Goal: Check status

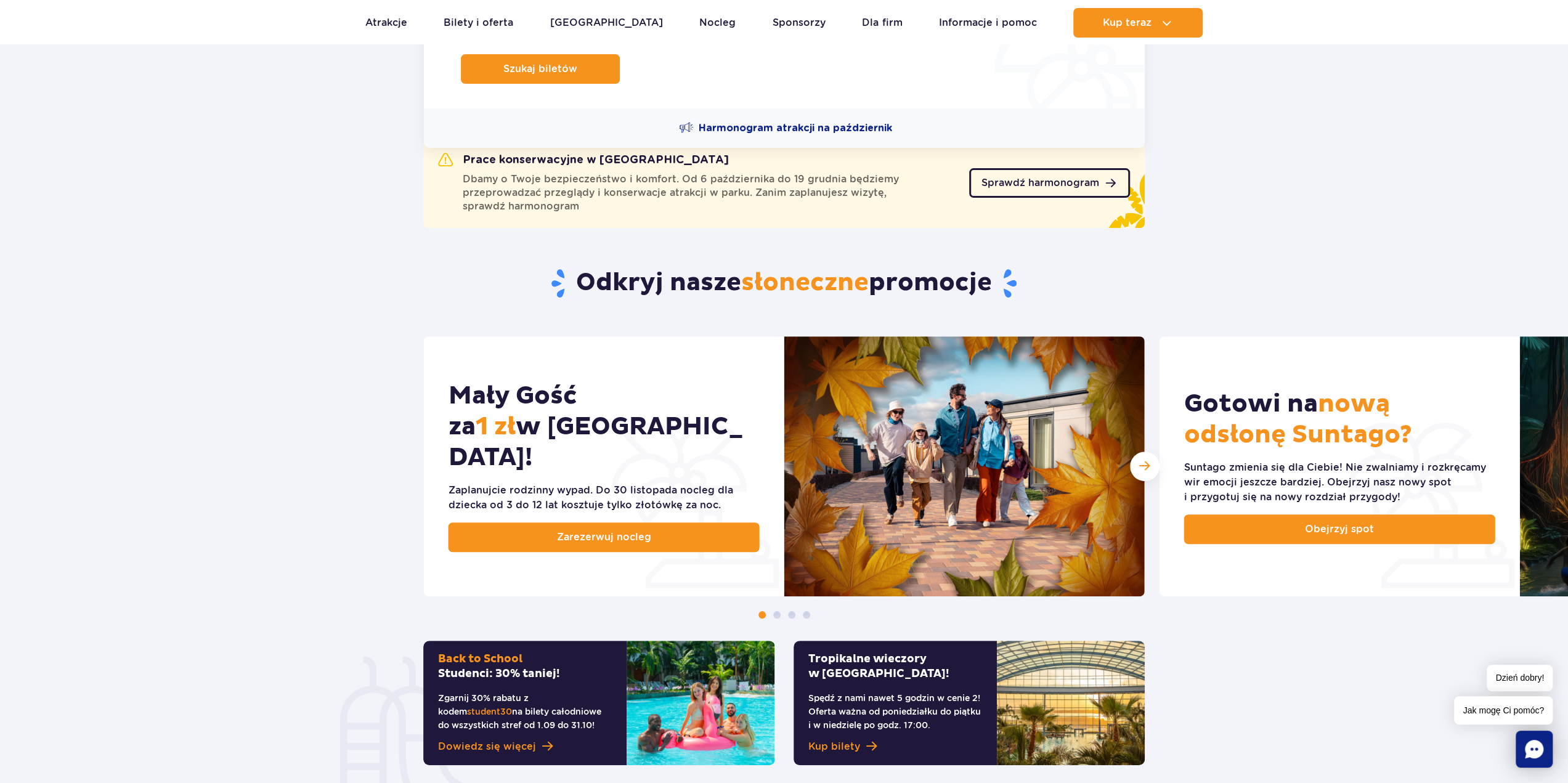
click at [1007, 182] on span "Sprawdź harmonogram" at bounding box center [1040, 183] width 118 height 10
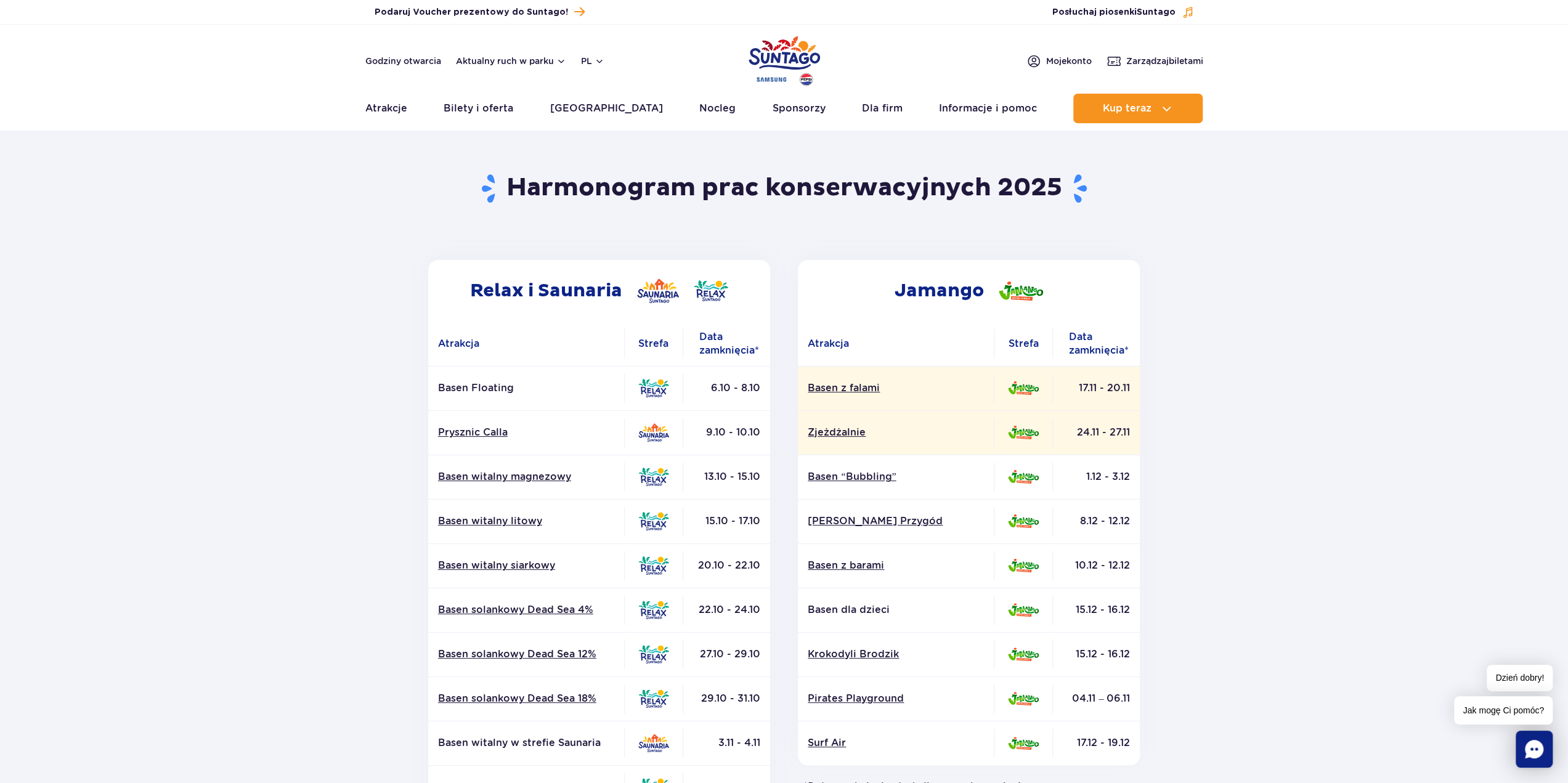
drag, startPoint x: 1303, startPoint y: 390, endPoint x: 1170, endPoint y: 322, distance: 149.4
click at [1303, 390] on section "Powrót do strony głównej Harmonogram prac konserwacyjnych 2025 Relax i Saunaria…" at bounding box center [784, 574] width 1568 height 882
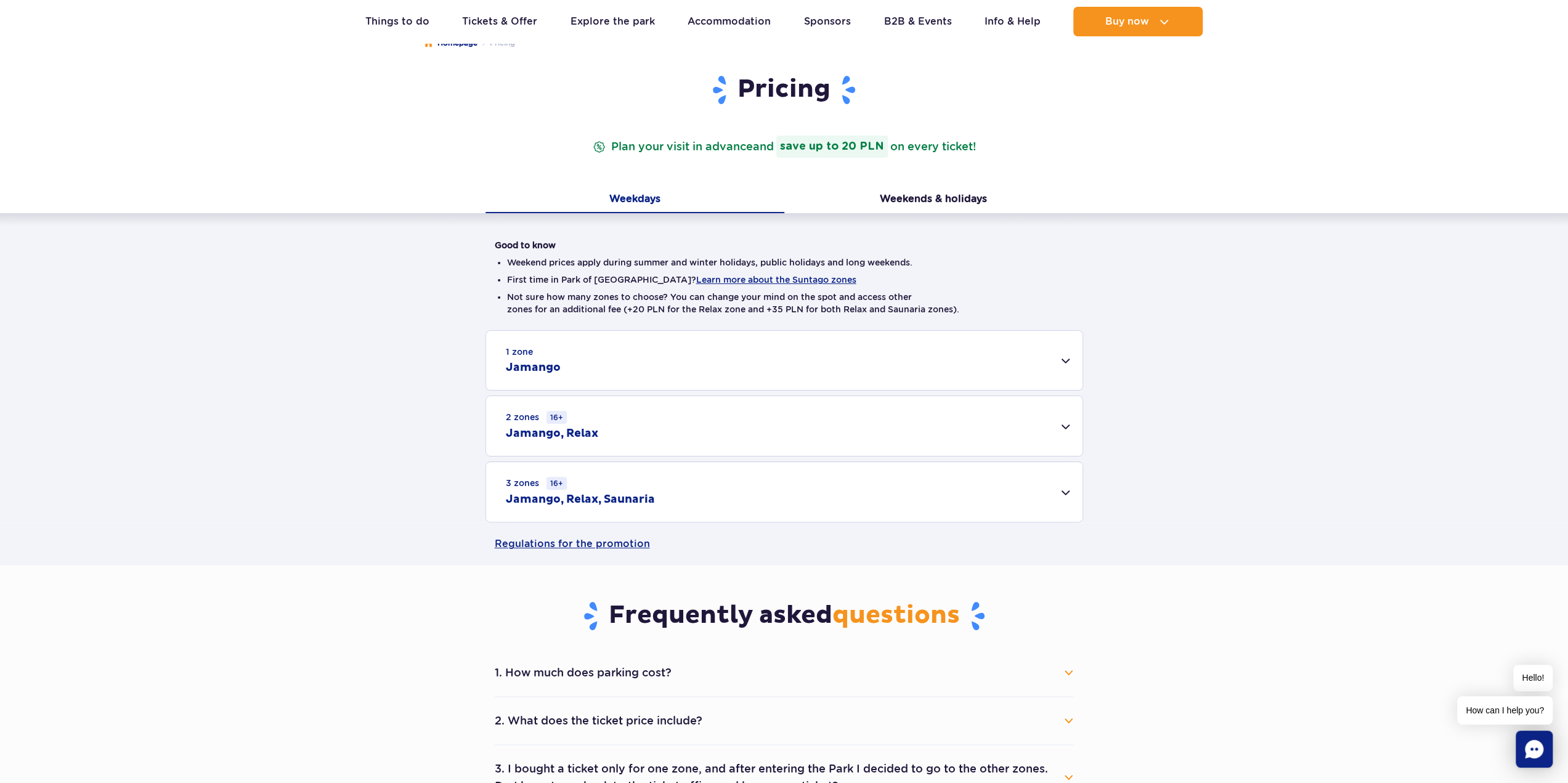
scroll to position [308, 0]
